Goal: Transaction & Acquisition: Purchase product/service

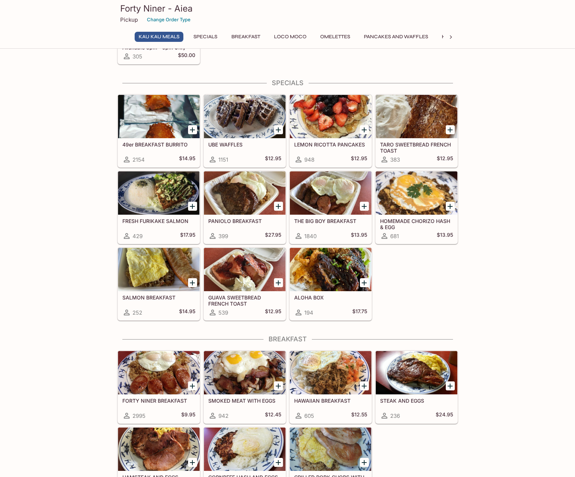
scroll to position [72, 0]
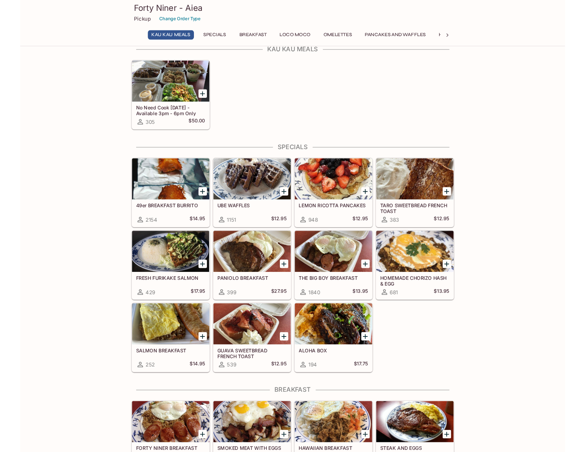
scroll to position [0, 0]
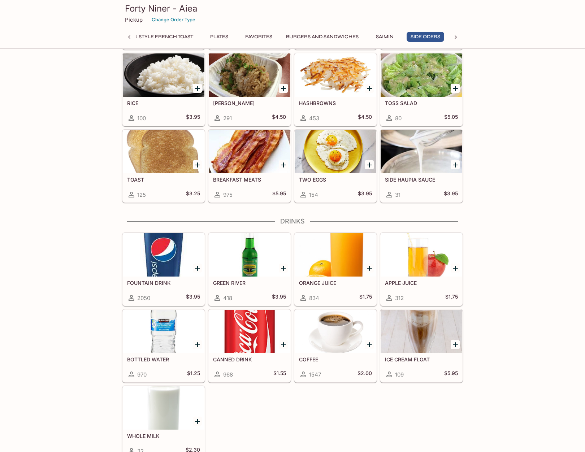
scroll to position [2084, 0]
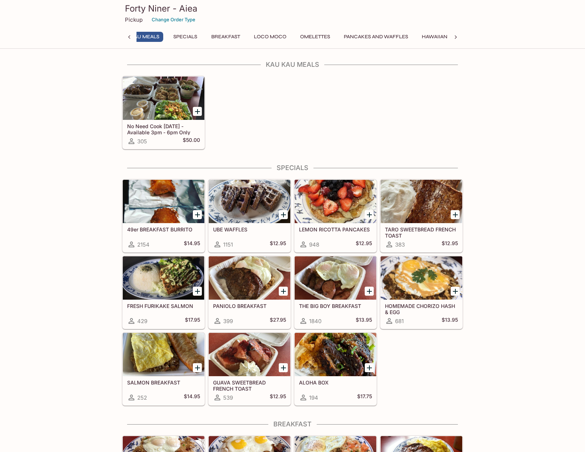
scroll to position [0, 3]
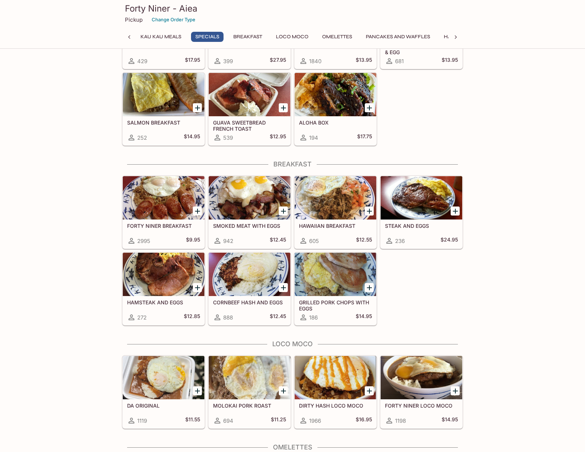
click at [416, 198] on div at bounding box center [421, 197] width 82 height 43
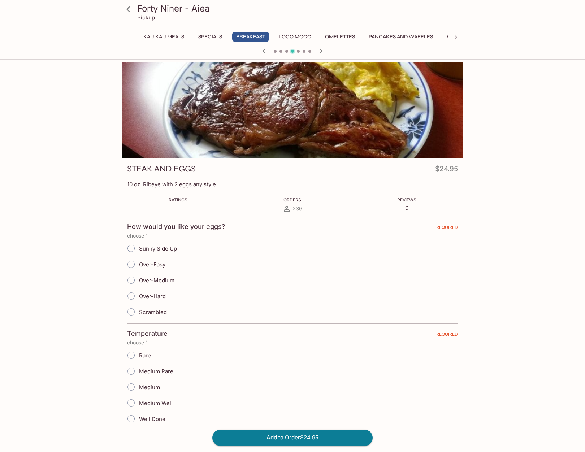
click at [157, 278] on span "Over-Medium" at bounding box center [156, 280] width 35 height 7
click at [139, 278] on input "Over-Medium" at bounding box center [130, 280] width 15 height 15
radio input "true"
click at [155, 388] on span "Medium" at bounding box center [149, 387] width 21 height 7
click at [139, 388] on input "Medium" at bounding box center [130, 386] width 15 height 15
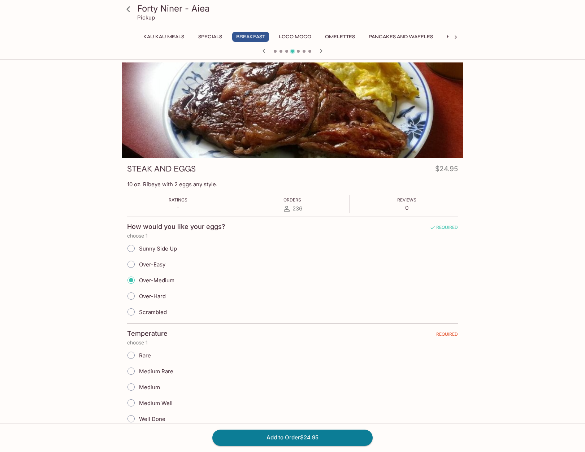
radio input "true"
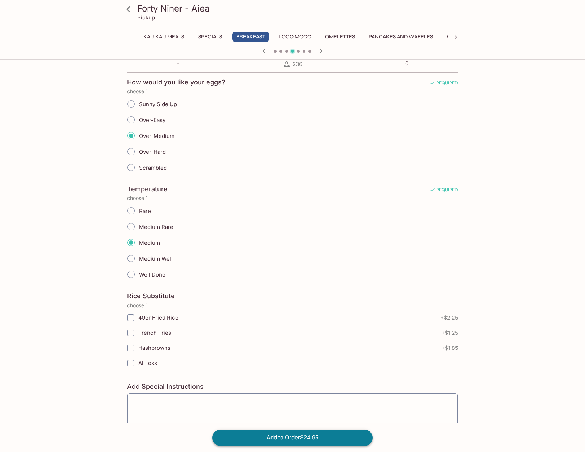
click at [295, 416] on button "Add to Order $24.95" at bounding box center [292, 438] width 160 height 16
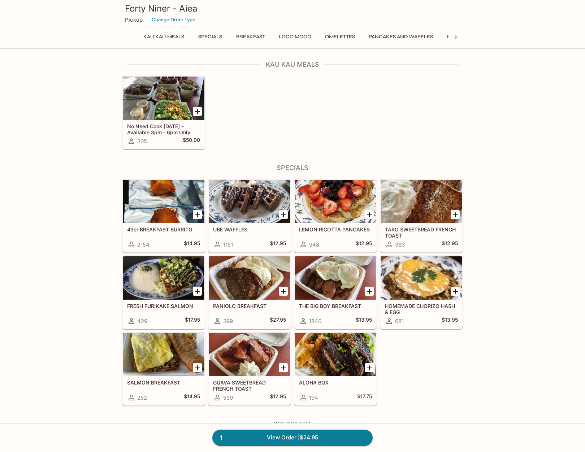
scroll to position [440, 0]
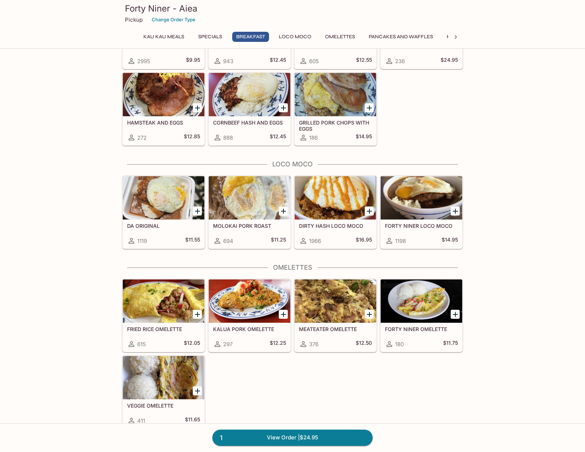
click at [326, 200] on div at bounding box center [336, 197] width 82 height 43
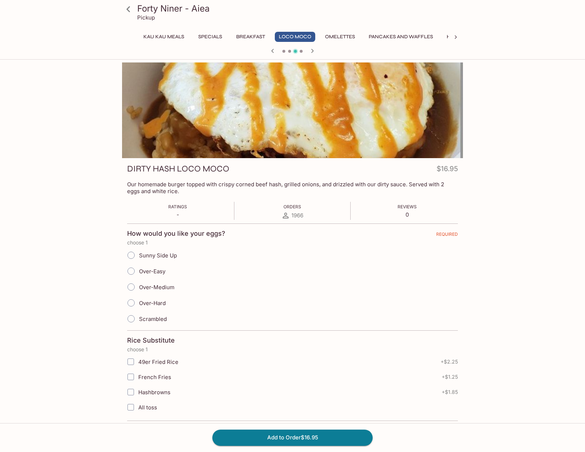
click at [162, 255] on span "Sunny Side Up" at bounding box center [158, 255] width 38 height 7
click at [139, 255] on input "Sunny Side Up" at bounding box center [130, 255] width 15 height 15
radio input "true"
click at [296, 416] on button "Add to Order $16.95" at bounding box center [292, 438] width 160 height 16
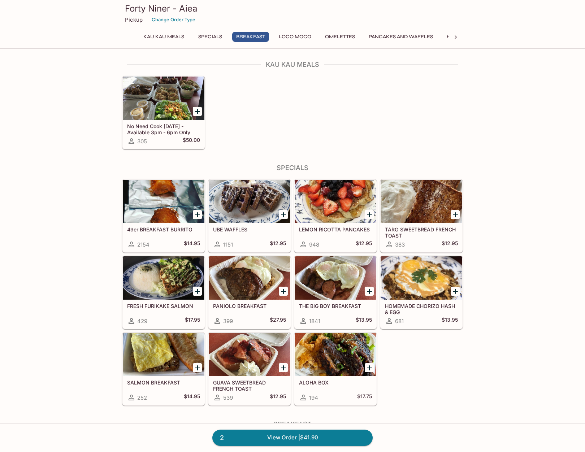
scroll to position [440, 0]
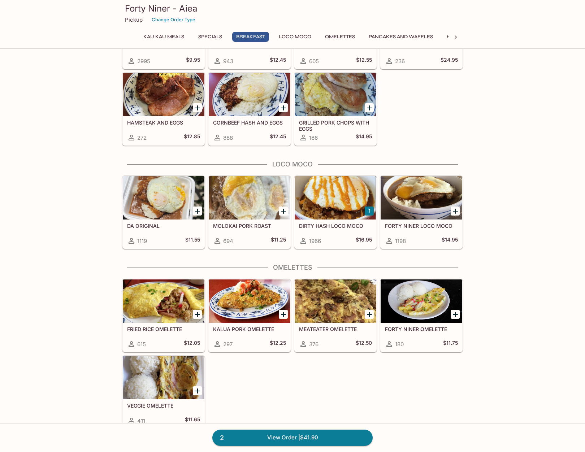
click at [337, 206] on div at bounding box center [336, 197] width 82 height 43
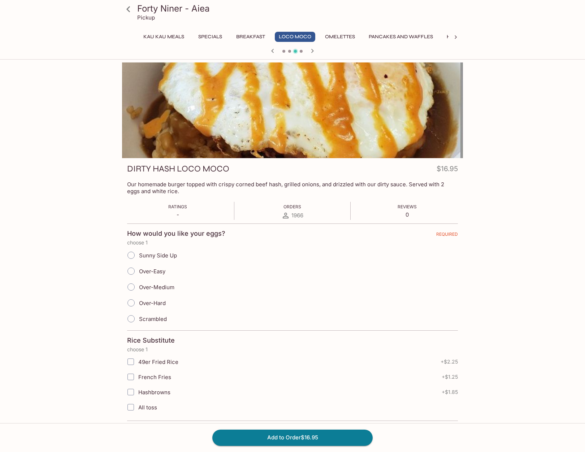
click at [158, 255] on span "Sunny Side Up" at bounding box center [158, 255] width 38 height 7
click at [139, 255] on input "Sunny Side Up" at bounding box center [130, 255] width 15 height 15
radio input "true"
click at [288, 416] on button "Add to Order $16.95" at bounding box center [292, 438] width 160 height 16
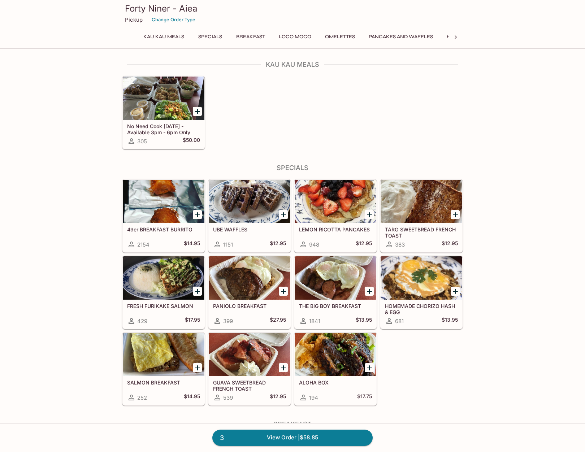
click at [323, 305] on h5 "THE BIG BOY BREAKFAST" at bounding box center [335, 306] width 73 height 6
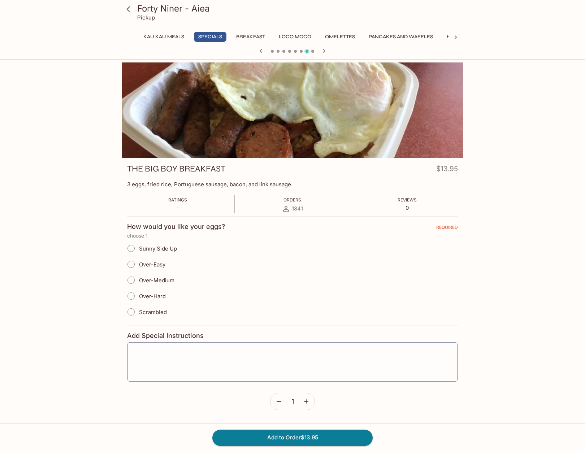
click at [158, 266] on span "Over-Easy" at bounding box center [152, 264] width 26 height 7
click at [139, 266] on input "Over-Easy" at bounding box center [130, 264] width 15 height 15
radio input "true"
click at [312, 416] on button "Add to Order $13.95" at bounding box center [292, 438] width 160 height 16
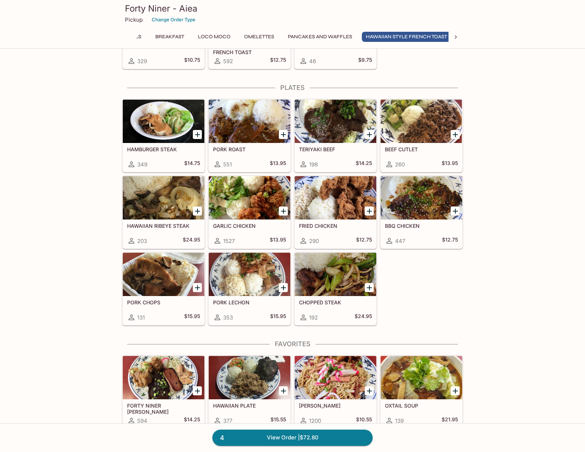
scroll to position [0, 87]
click at [260, 203] on div at bounding box center [250, 197] width 82 height 43
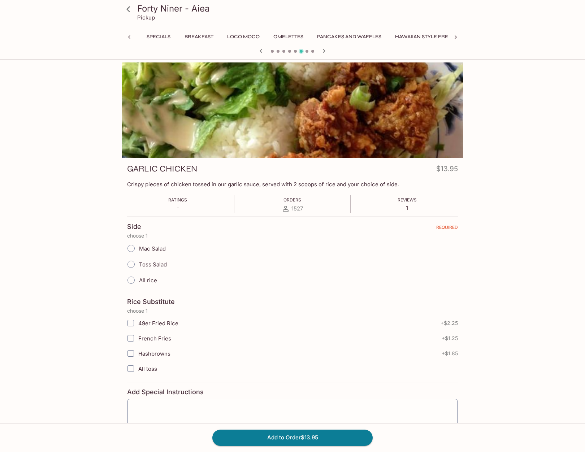
scroll to position [0, 125]
click at [153, 251] on span "Mac Salad" at bounding box center [152, 248] width 27 height 7
click at [139, 251] on input "Mac Salad" at bounding box center [130, 248] width 15 height 15
radio input "true"
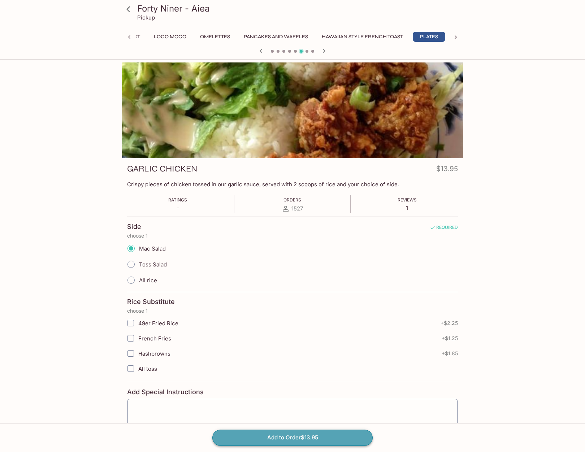
click at [314, 416] on button "Add to Order $13.95" at bounding box center [292, 438] width 160 height 16
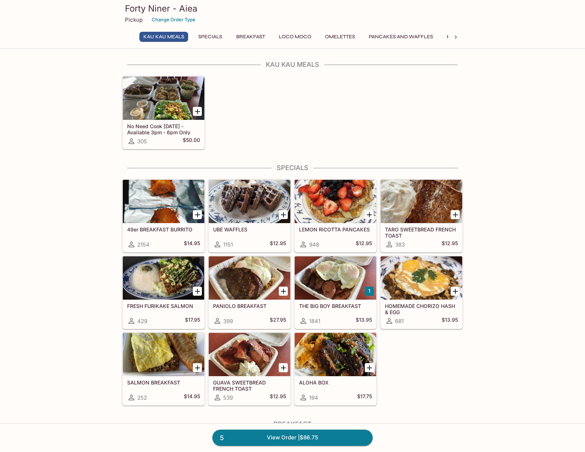
scroll to position [180, 0]
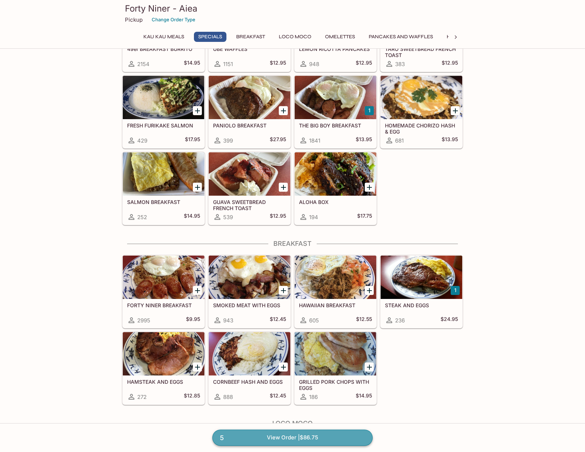
click at [312, 416] on link "5 View Order | $86.75" at bounding box center [292, 438] width 160 height 16
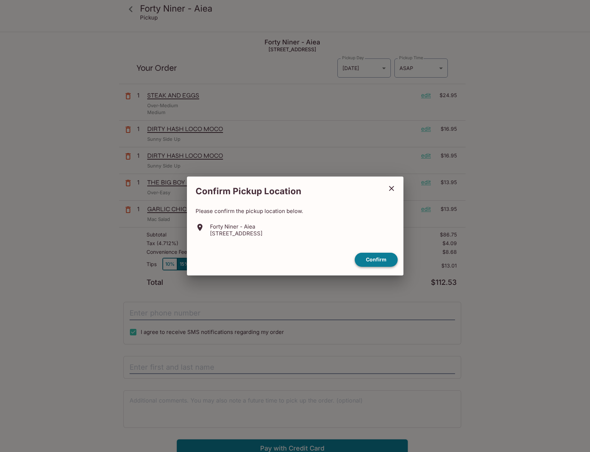
click at [379, 260] on button "Confirm" at bounding box center [376, 260] width 43 height 14
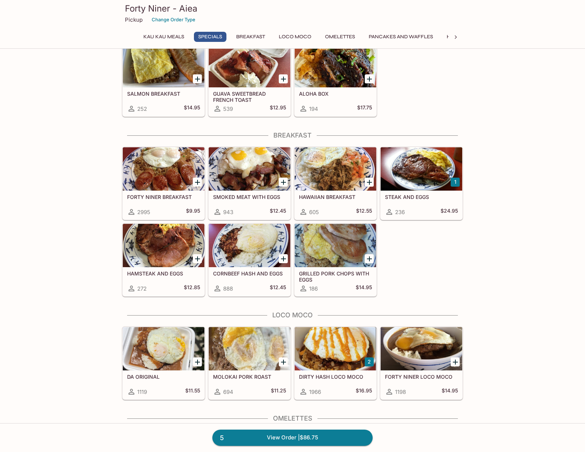
scroll to position [433, 0]
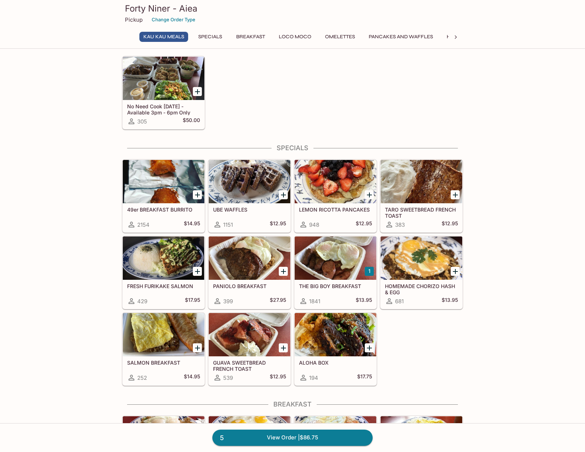
scroll to position [0, 0]
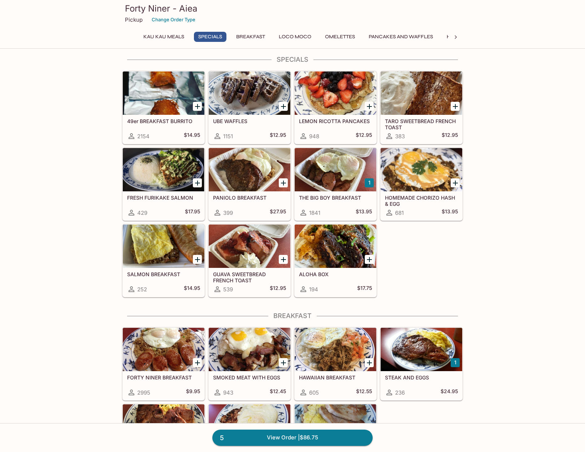
scroll to position [217, 0]
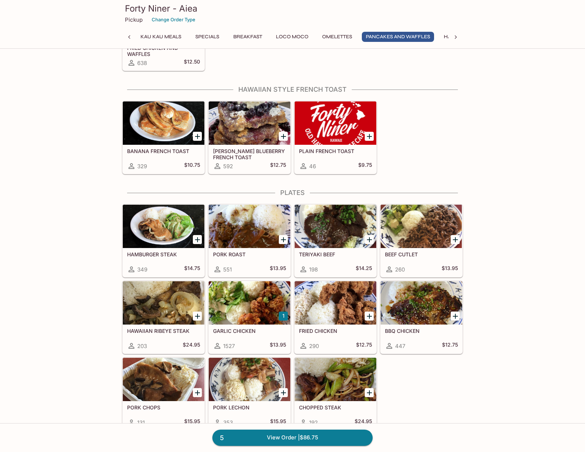
scroll to position [0, 0]
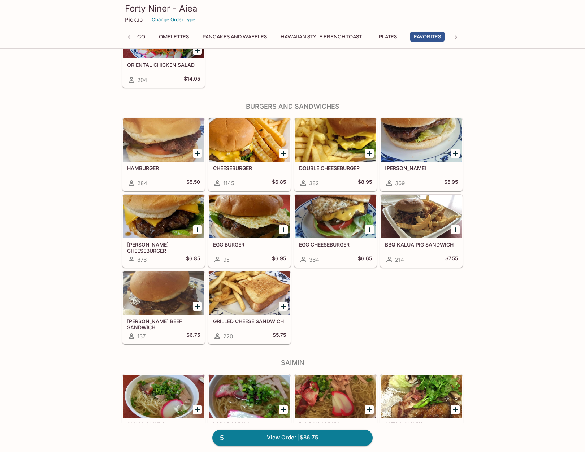
click at [167, 218] on div at bounding box center [164, 216] width 82 height 43
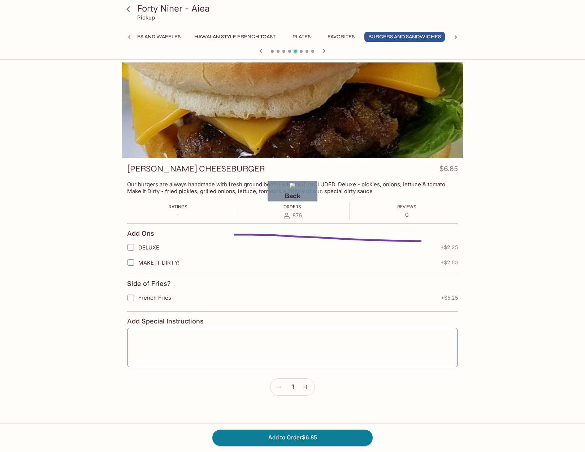
drag, startPoint x: 421, startPoint y: 241, endPoint x: 221, endPoint y: 235, distance: 200.5
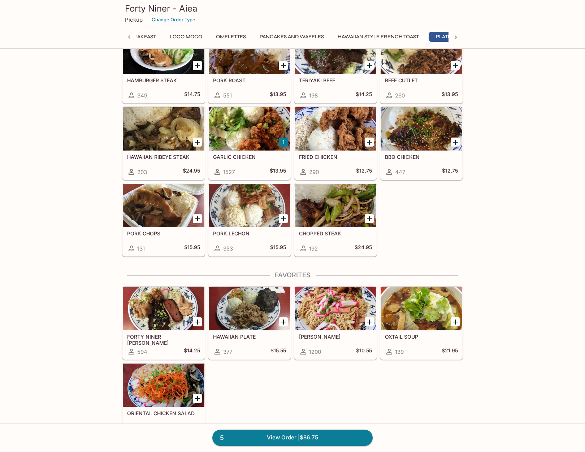
scroll to position [0, 125]
click at [181, 301] on div at bounding box center [164, 308] width 82 height 43
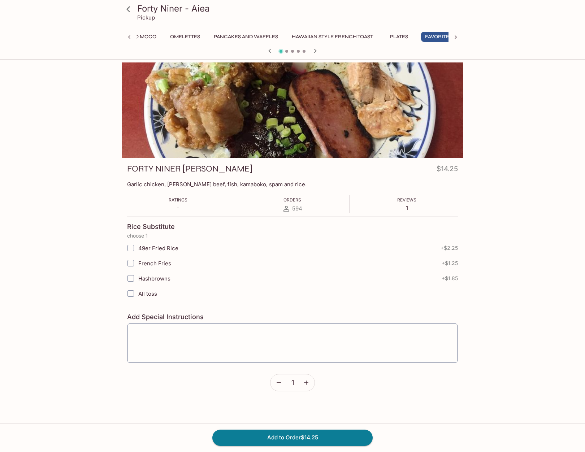
scroll to position [0, 166]
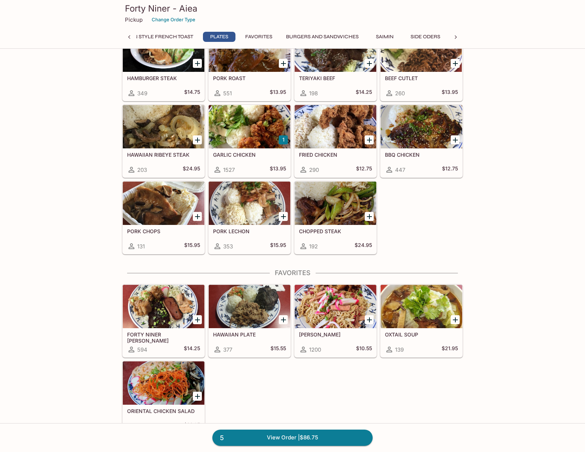
scroll to position [1290, 0]
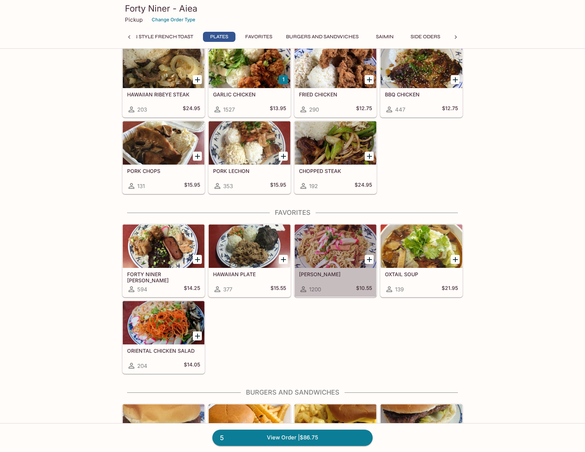
click at [342, 256] on div at bounding box center [336, 246] width 82 height 43
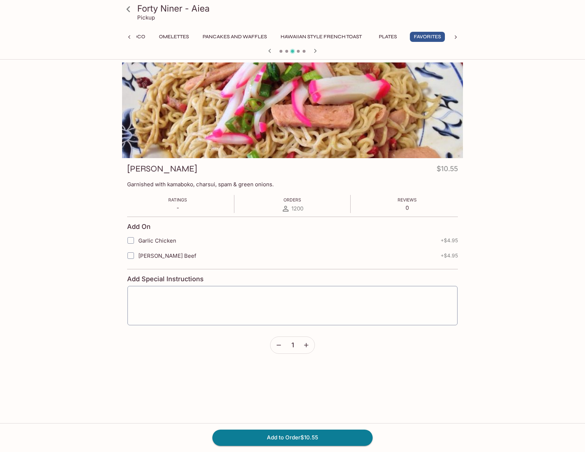
click at [150, 257] on span "[PERSON_NAME] Beef" at bounding box center [167, 255] width 58 height 7
click at [138, 257] on input "[PERSON_NAME] Beef" at bounding box center [130, 255] width 14 height 14
checkbox input "true"
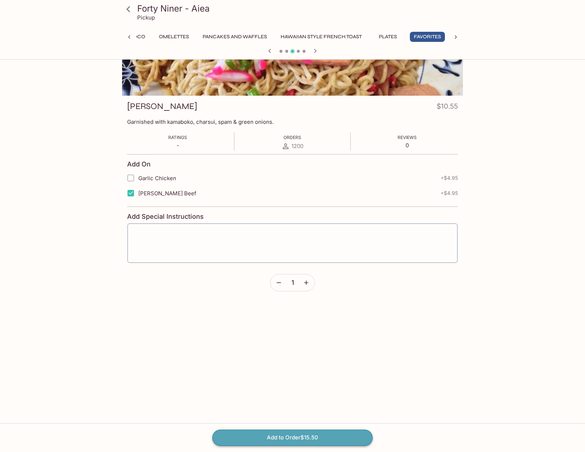
click at [330, 416] on button "Add to Order $15.50" at bounding box center [292, 438] width 160 height 16
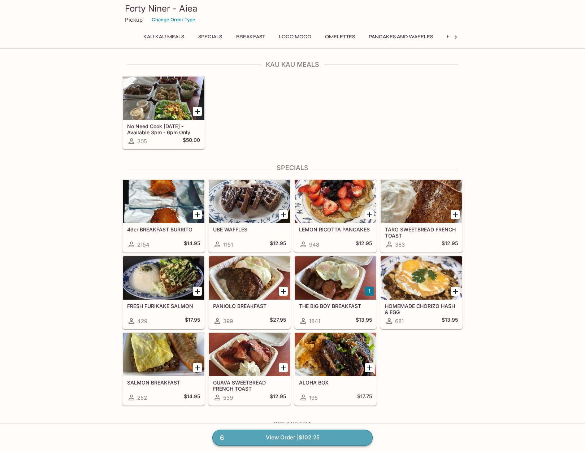
click at [319, 416] on link "6 View Order | $102.25" at bounding box center [292, 438] width 160 height 16
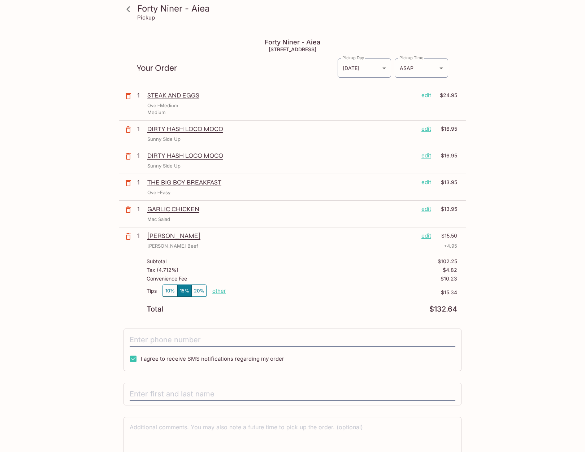
click at [172, 292] on button "10%" at bounding box center [170, 291] width 14 height 12
click at [217, 291] on p "other" at bounding box center [219, 290] width 14 height 7
drag, startPoint x: 257, startPoint y: 293, endPoint x: 336, endPoint y: 297, distance: 78.5
click at [299, 295] on div "Tips 10% 15% 20% Done 10.23 $10.23" at bounding box center [302, 294] width 310 height 21
type input "5.00"
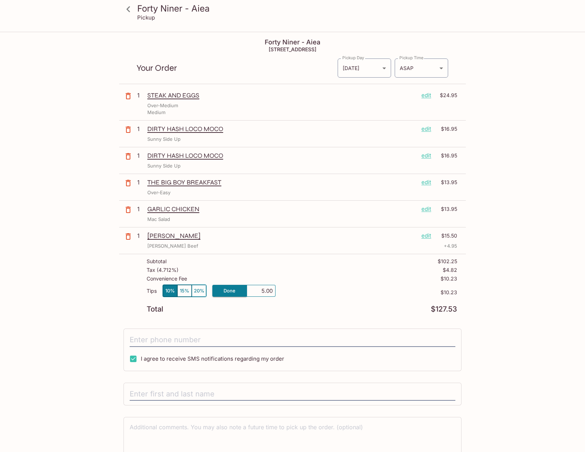
click at [533, 272] on div "Forty Niner - Aiea Pickup Forty Niner - Aiea 98-[STREET_ADDRESS] Your Order Pic…" at bounding box center [292, 258] width 585 height 452
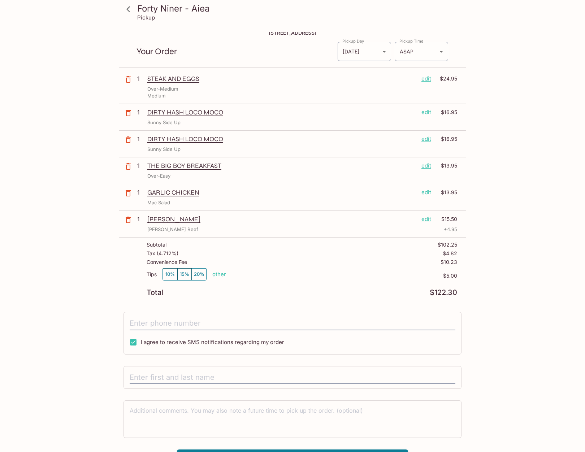
scroll to position [32, 0]
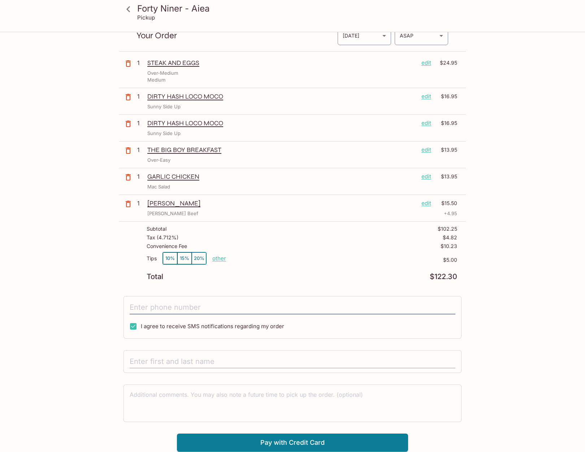
click at [307, 356] on input "text" at bounding box center [293, 362] width 326 height 14
type input "[PERSON_NAME]"
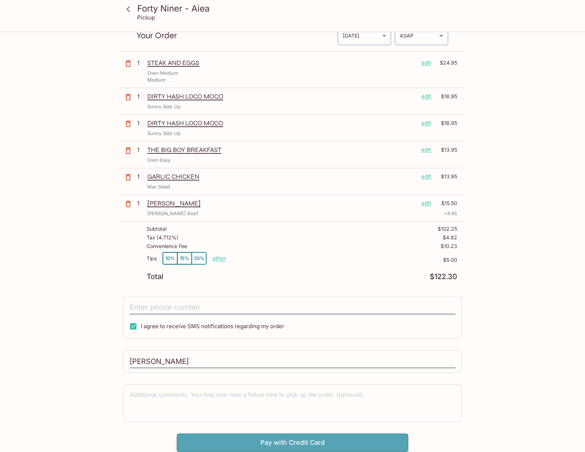
click at [308, 416] on button "Pay with Credit Card" at bounding box center [292, 443] width 231 height 18
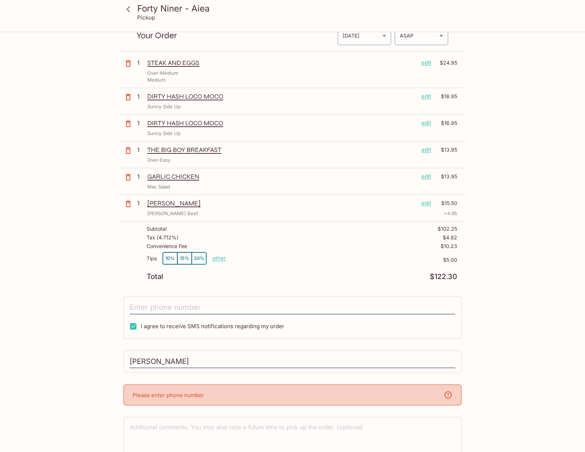
scroll to position [0, 0]
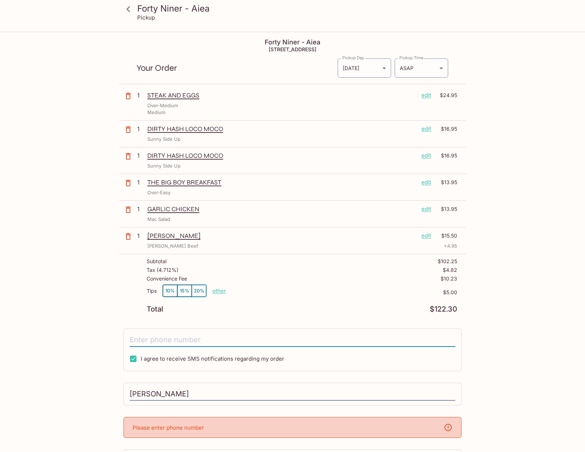
click at [218, 342] on input "tel" at bounding box center [293, 340] width 326 height 14
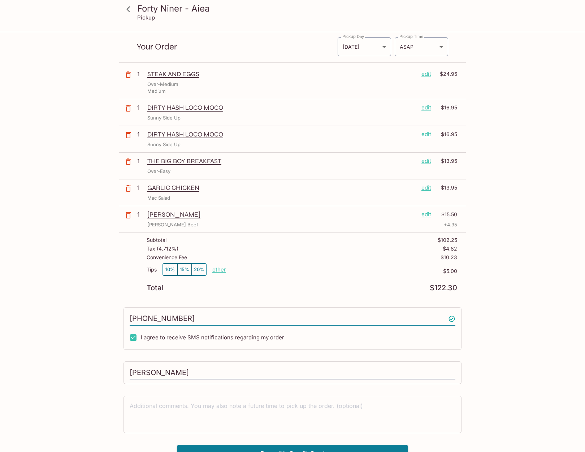
scroll to position [32, 0]
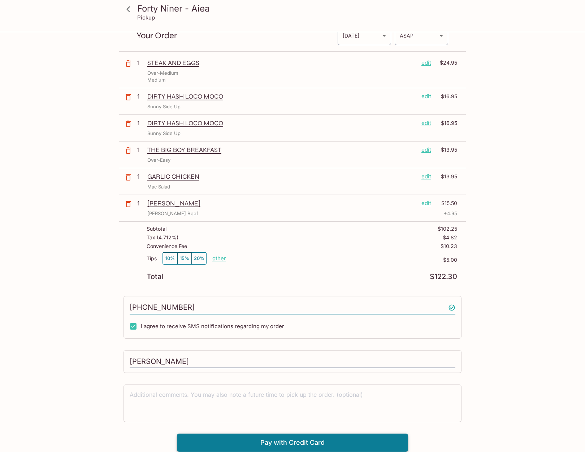
type input "[PHONE_NUMBER]"
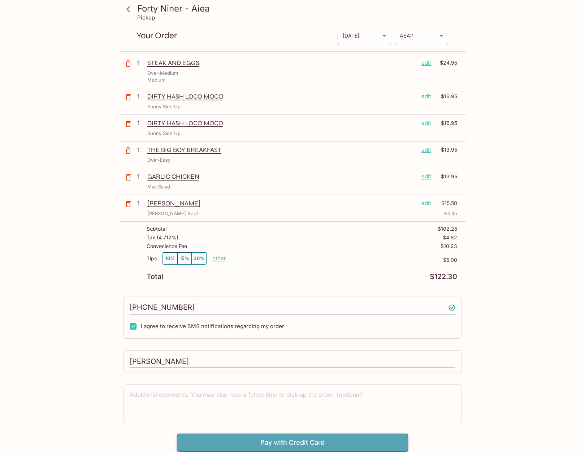
click at [286, 416] on button "Pay with Credit Card" at bounding box center [292, 443] width 231 height 18
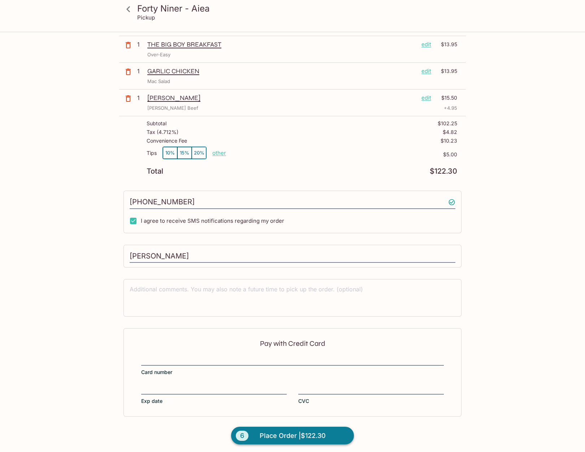
scroll to position [140, 0]
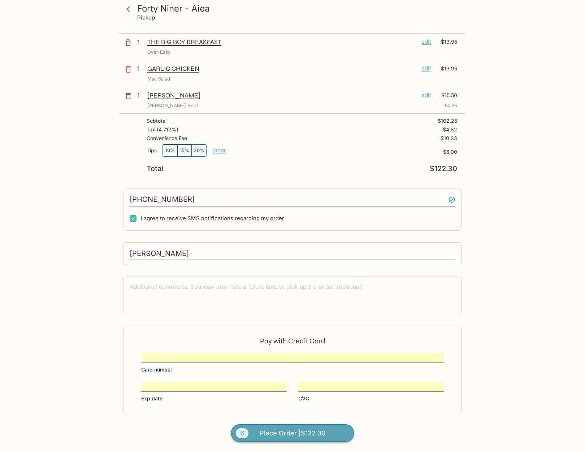
click at [312, 416] on span "Place Order | $122.30" at bounding box center [293, 433] width 66 height 12
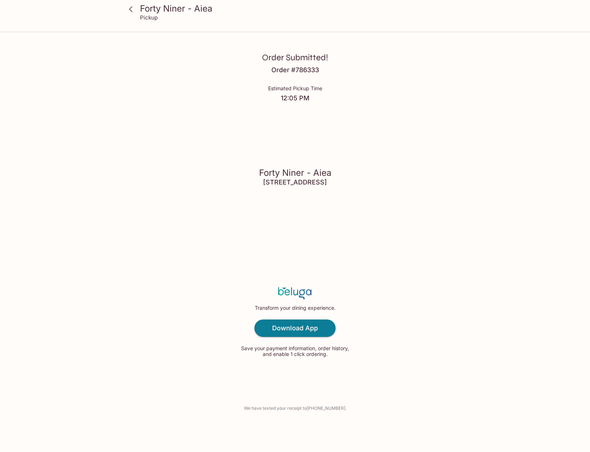
click at [300, 216] on div "Forty Niner - Aiea [STREET_ADDRESS]" at bounding box center [295, 176] width 72 height 114
click at [300, 98] on h4 "12:05 PM" at bounding box center [295, 98] width 54 height 8
click at [314, 354] on p "Save your payment information, order history, and enable 1 click ordering." at bounding box center [295, 351] width 112 height 12
click at [296, 291] on img at bounding box center [295, 293] width 34 height 12
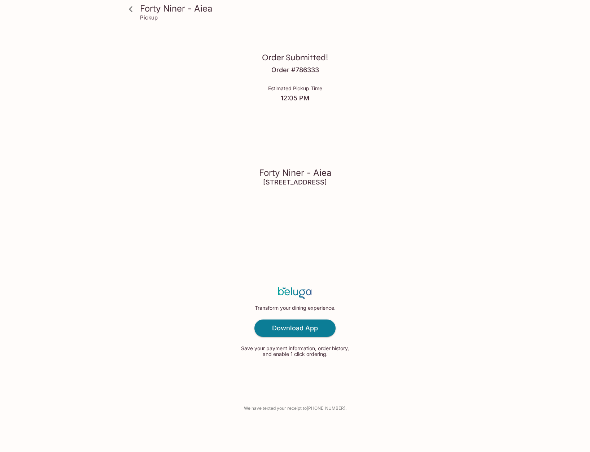
click at [299, 210] on div "Forty Niner - Aiea [STREET_ADDRESS]" at bounding box center [295, 176] width 72 height 114
drag, startPoint x: 262, startPoint y: 87, endPoint x: 323, endPoint y: 223, distance: 149.5
click at [323, 223] on div "Order Submitted! Order # 786333 Estimated Pickup Time 12:05 PM Forty Niner - Ai…" at bounding box center [295, 226] width 462 height 452
click at [369, 237] on div "Order Submitted! Order # 786333 Estimated Pickup Time 12:05 PM Forty Niner - Ai…" at bounding box center [295, 226] width 462 height 452
